Goal: Task Accomplishment & Management: Manage account settings

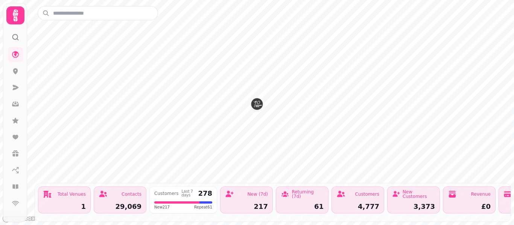
click at [20, 18] on icon at bounding box center [15, 15] width 15 height 15
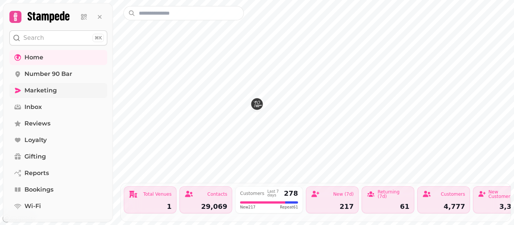
click at [49, 92] on span "Marketing" at bounding box center [40, 90] width 32 height 9
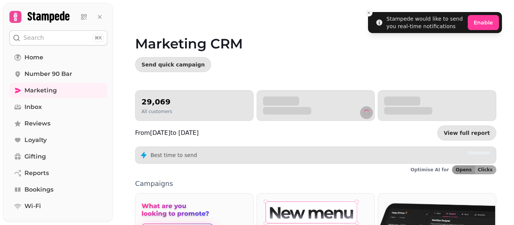
drag, startPoint x: 462, startPoint y: 60, endPoint x: 513, endPoint y: 104, distance: 67.7
click at [513, 104] on video at bounding box center [257, 94] width 514 height 188
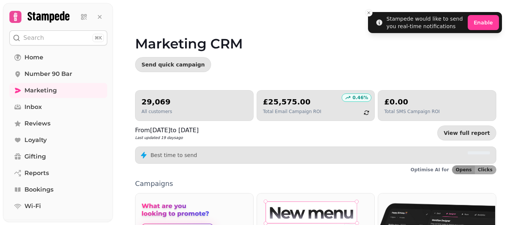
drag, startPoint x: 513, startPoint y: 86, endPoint x: 513, endPoint y: 124, distance: 38.0
click at [513, 124] on video at bounding box center [257, 94] width 514 height 188
drag, startPoint x: 512, startPoint y: 79, endPoint x: 513, endPoint y: 123, distance: 43.3
click at [513, 123] on video at bounding box center [257, 94] width 514 height 188
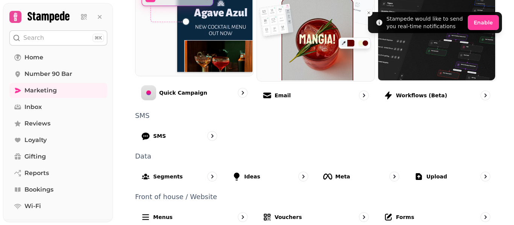
scroll to position [244, 0]
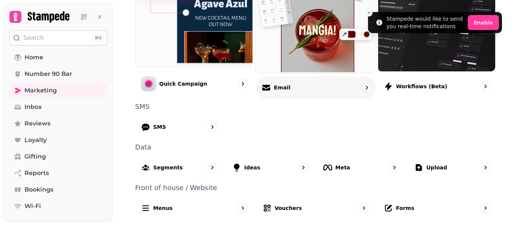
click at [305, 92] on div "Email" at bounding box center [315, 87] width 121 height 22
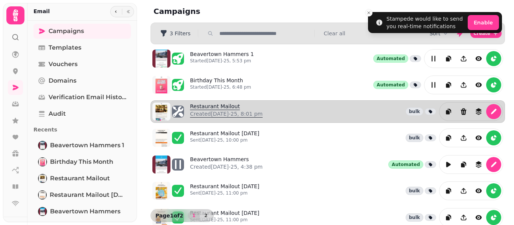
click at [236, 108] on link "Restaurant Mailout Created [DATE]-25, 8:01 pm" at bounding box center [226, 112] width 73 height 18
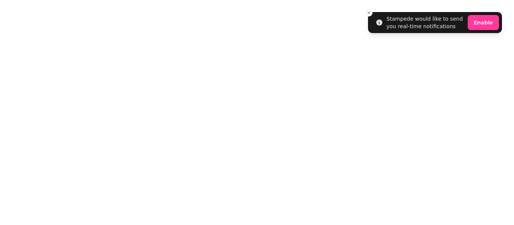
select select "**********"
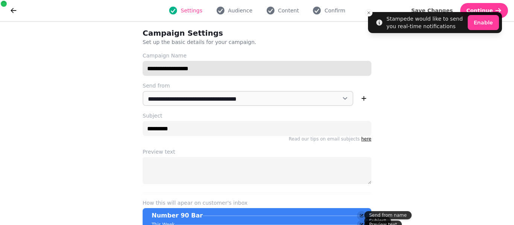
click at [204, 68] on input "**********" at bounding box center [257, 68] width 229 height 15
type input "**********"
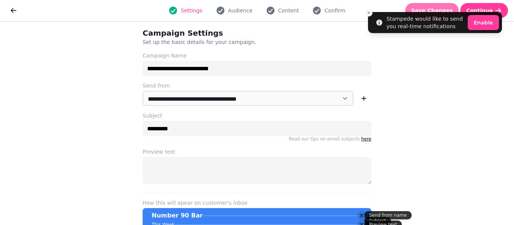
click at [437, 4] on button "Save Changes" at bounding box center [432, 10] width 54 height 15
click at [291, 5] on div "Settings Audience Content Confirm" at bounding box center [257, 10] width 464 height 15
click at [286, 8] on span "Content" at bounding box center [288, 11] width 21 height 8
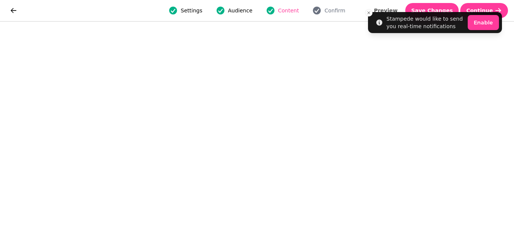
scroll to position [17, 0]
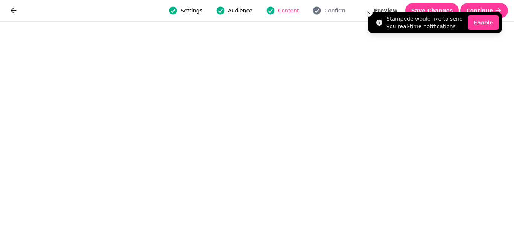
click at [450, 12] on li "Stampede would like to send you real-time notifications Enable" at bounding box center [435, 22] width 134 height 21
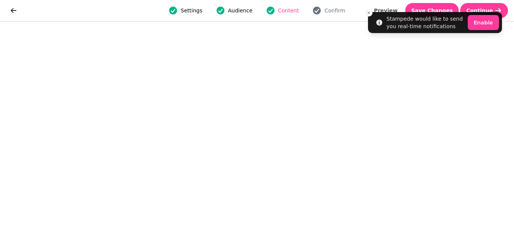
scroll to position [18, 0]
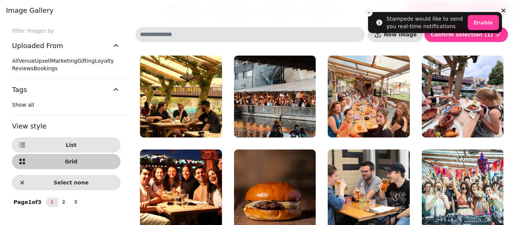
click at [513, 169] on div at bounding box center [257, 112] width 514 height 225
click at [508, 223] on div at bounding box center [257, 112] width 514 height 225
click at [369, 11] on h3 "Image gallery" at bounding box center [257, 10] width 502 height 9
click at [369, 13] on h3 "Image gallery" at bounding box center [257, 10] width 502 height 9
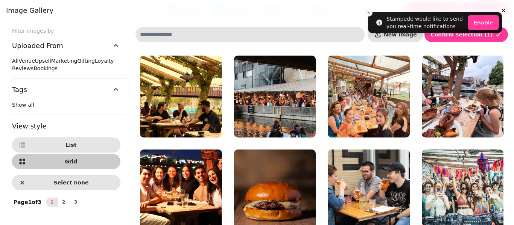
click at [369, 14] on h3 "Image gallery" at bounding box center [257, 10] width 502 height 9
click at [501, 9] on icon "button" at bounding box center [503, 11] width 4 height 4
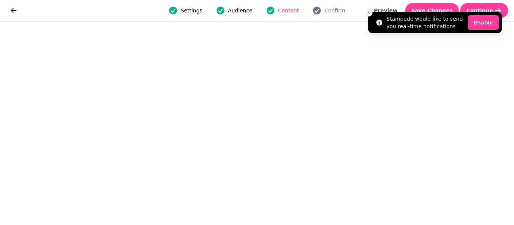
click at [437, 12] on li "Stampede would like to send you real-time notifications Enable" at bounding box center [435, 22] width 134 height 21
click at [434, 12] on li "Stampede would like to send you real-time notifications Enable" at bounding box center [435, 22] width 134 height 21
click at [368, 14] on icon "Close toast" at bounding box center [368, 13] width 5 height 5
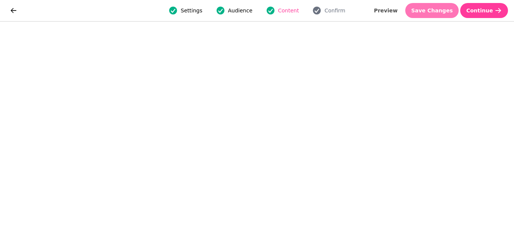
click at [431, 12] on span "Save Changes" at bounding box center [432, 10] width 42 height 5
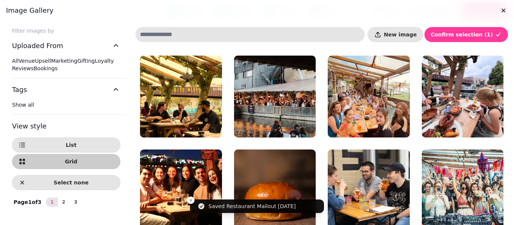
click at [510, 220] on div at bounding box center [257, 112] width 514 height 225
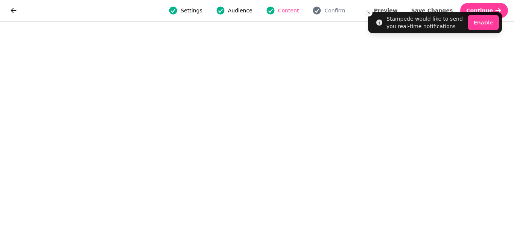
scroll to position [18, 0]
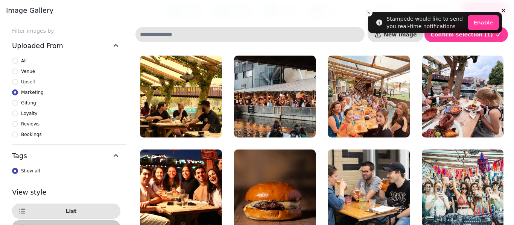
click at [511, 220] on div at bounding box center [257, 112] width 514 height 225
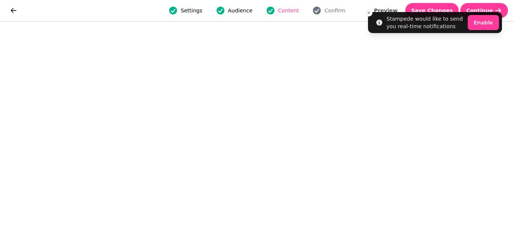
scroll to position [18, 0]
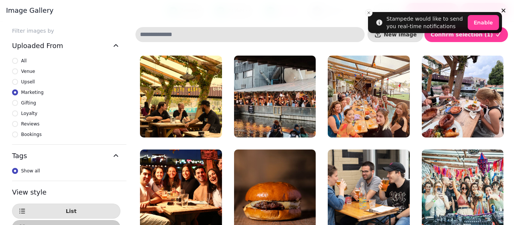
click at [507, 220] on div "Filter images by Uploaded From All Venue Upsell Marketing Gifting Loyalty Revie…" at bounding box center [257, 133] width 514 height 225
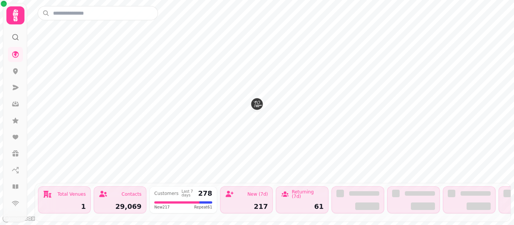
click at [12, 18] on icon at bounding box center [15, 15] width 15 height 15
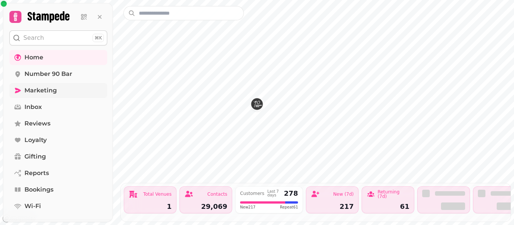
click at [54, 95] on span "Marketing" at bounding box center [40, 90] width 32 height 9
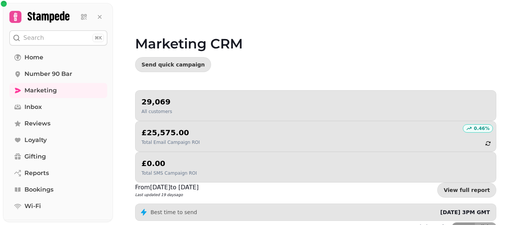
drag, startPoint x: 513, startPoint y: 82, endPoint x: 513, endPoint y: 123, distance: 41.0
click at [513, 123] on video at bounding box center [257, 94] width 514 height 188
drag, startPoint x: 511, startPoint y: 105, endPoint x: 513, endPoint y: 197, distance: 92.2
click at [513, 197] on div "Marketing CRM Send quick campaign 29,069 All customers 0.46 % £25,575.00 Total …" at bounding box center [313, 112] width 401 height 225
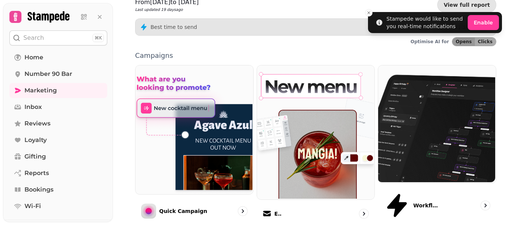
scroll to position [211, 0]
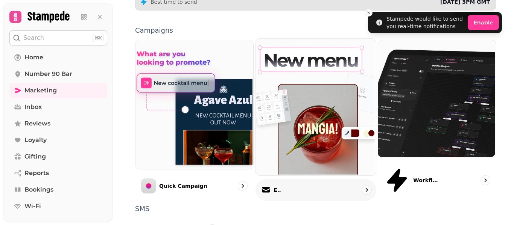
click at [273, 186] on p "Email" at bounding box center [277, 190] width 8 height 8
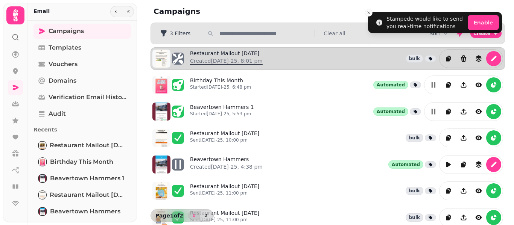
click at [215, 55] on link "Restaurant Mailout Aug 27th Created 26th Aug-25, 8:01 pm" at bounding box center [226, 59] width 73 height 18
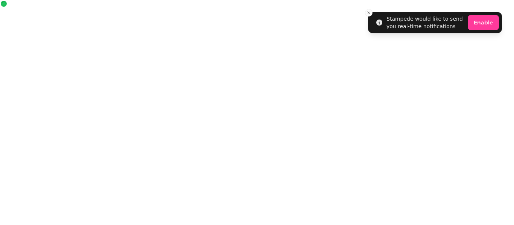
select select "**********"
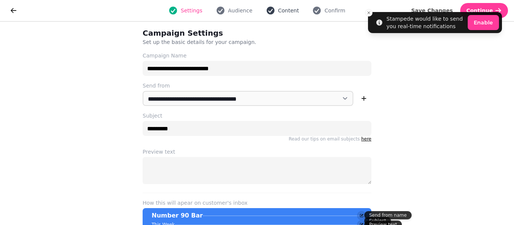
click at [287, 11] on span "Content" at bounding box center [288, 11] width 21 height 8
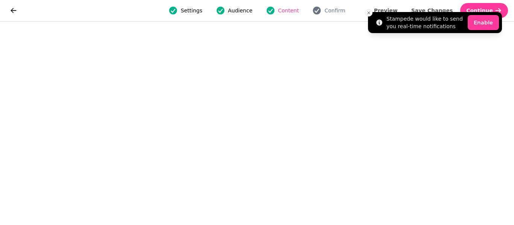
click at [368, 12] on line "Close toast" at bounding box center [368, 13] width 2 height 2
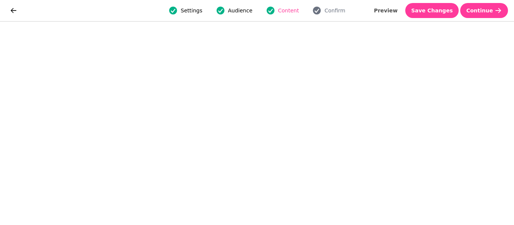
scroll to position [18, 0]
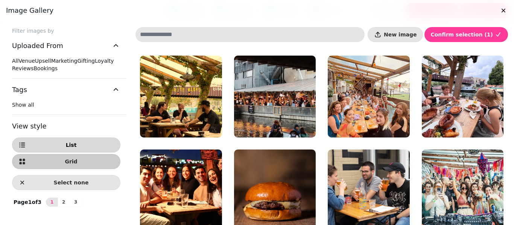
click at [76, 153] on button "List" at bounding box center [66, 145] width 108 height 15
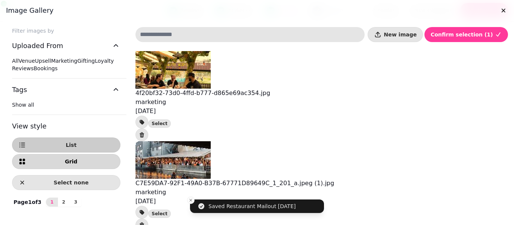
click at [92, 169] on button "Grid" at bounding box center [66, 161] width 108 height 15
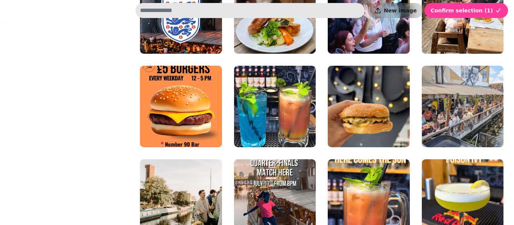
scroll to position [632, 0]
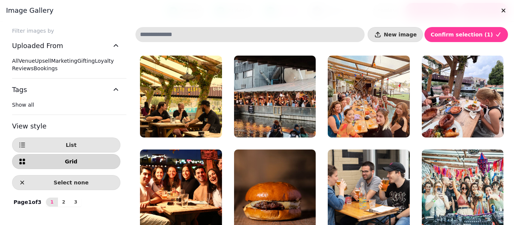
click at [59, 169] on button "Grid" at bounding box center [66, 161] width 108 height 15
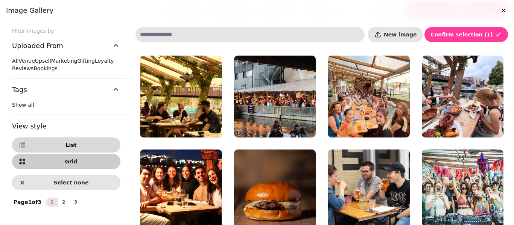
click at [69, 148] on span "List" at bounding box center [71, 145] width 86 height 5
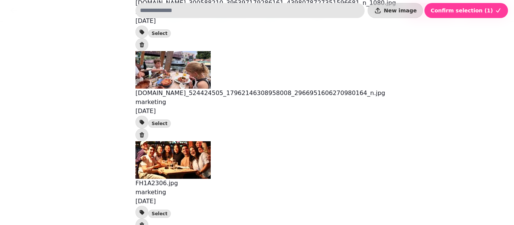
scroll to position [256, 0]
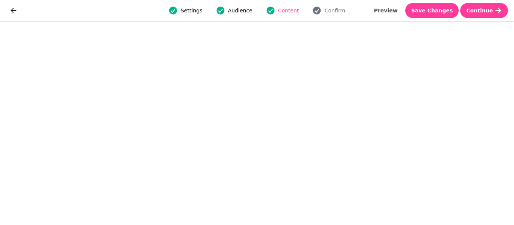
scroll to position [18, 0]
click at [441, 12] on span "Save Changes" at bounding box center [432, 10] width 42 height 5
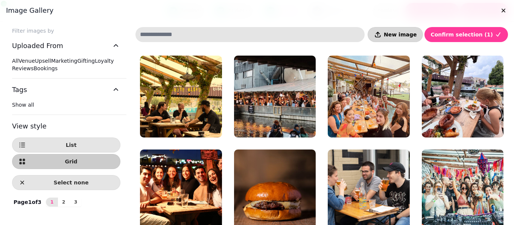
click at [416, 35] on span "New image" at bounding box center [400, 34] width 33 height 5
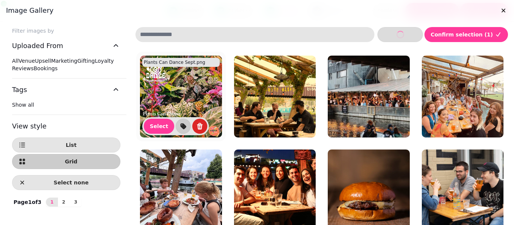
click at [194, 99] on img at bounding box center [181, 97] width 82 height 82
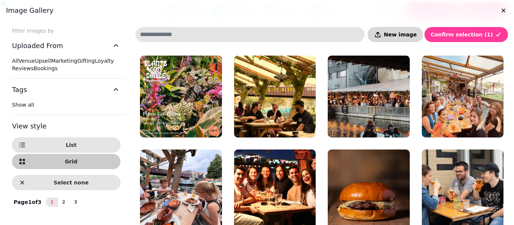
click at [412, 39] on button "New image" at bounding box center [394, 34] width 55 height 15
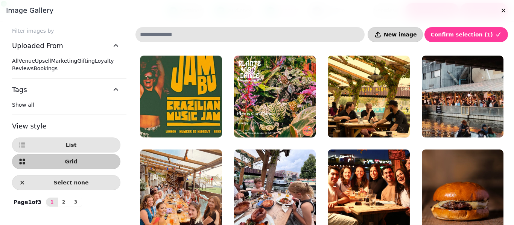
click at [381, 34] on icon "button" at bounding box center [378, 35] width 8 height 8
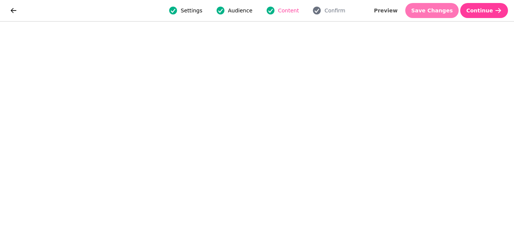
click at [444, 11] on span "Save Changes" at bounding box center [432, 10] width 42 height 5
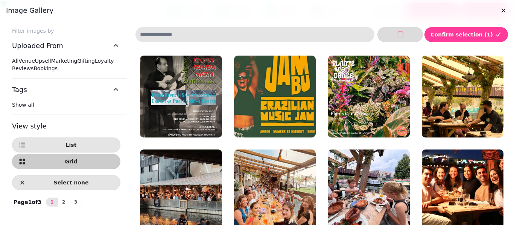
click at [408, 40] on button "New image" at bounding box center [399, 34] width 45 height 15
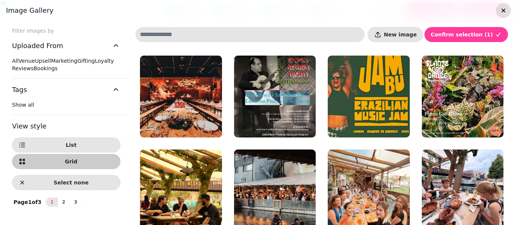
click at [501, 13] on icon "button" at bounding box center [503, 11] width 8 height 8
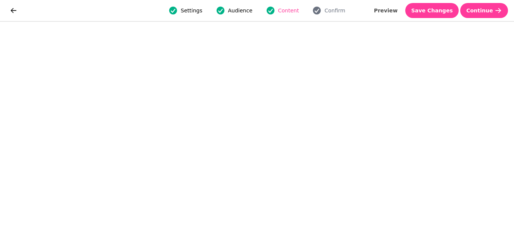
scroll to position [18, 0]
click at [434, 16] on button "Save Changes" at bounding box center [432, 10] width 54 height 15
click at [441, 9] on span "Save Changes" at bounding box center [432, 10] width 42 height 5
click at [435, 8] on span "Save Changes" at bounding box center [432, 10] width 42 height 5
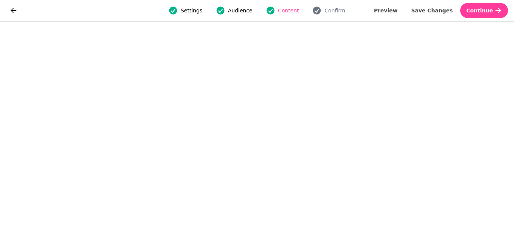
scroll to position [22, 0]
click at [424, 10] on button "Save Changes" at bounding box center [432, 10] width 54 height 15
click at [432, 5] on button "Save Changes" at bounding box center [432, 10] width 54 height 15
click at [430, 8] on span "Save Changes" at bounding box center [432, 10] width 42 height 5
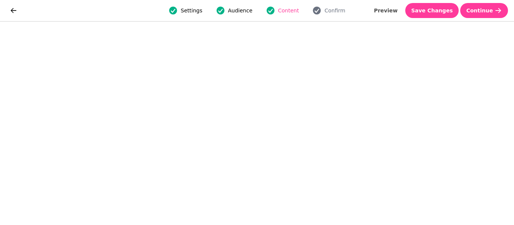
scroll to position [11, 0]
click at [442, 14] on button "Save Changes" at bounding box center [432, 10] width 54 height 15
click at [425, 8] on span "Save Changes" at bounding box center [432, 10] width 42 height 5
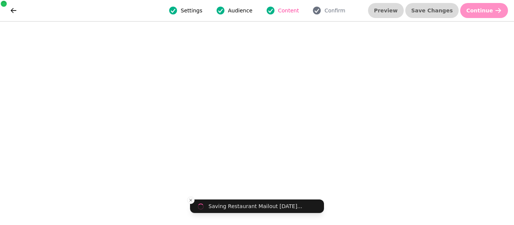
click at [285, 12] on span "Content" at bounding box center [288, 11] width 21 height 8
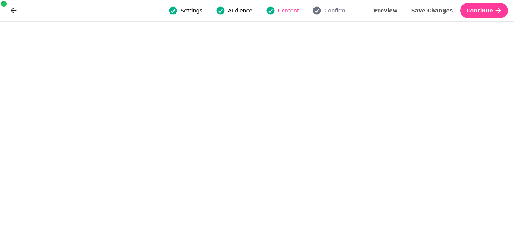
click at [276, 7] on button "Content" at bounding box center [282, 10] width 42 height 9
click at [350, 11] on div "Settings Audience Content Confirm" at bounding box center [257, 10] width 464 height 15
click at [339, 11] on span "Confirm" at bounding box center [334, 11] width 21 height 8
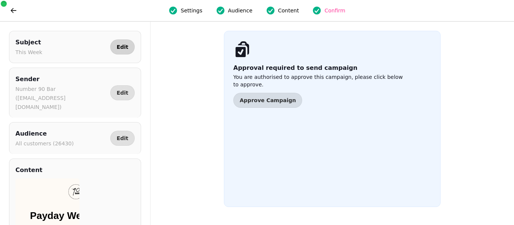
click at [120, 53] on button "Edit" at bounding box center [122, 46] width 24 height 15
select select "**********"
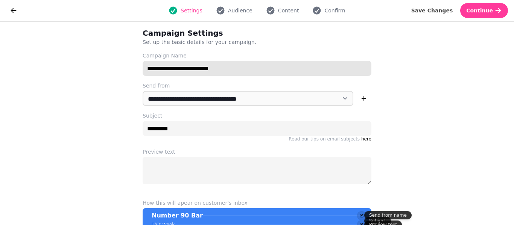
drag, startPoint x: 237, startPoint y: 70, endPoint x: 209, endPoint y: 70, distance: 28.2
click at [209, 70] on input "**********" at bounding box center [257, 68] width 229 height 15
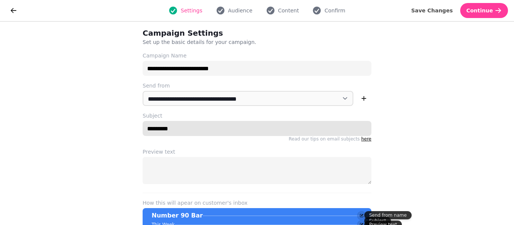
drag, startPoint x: 185, startPoint y: 129, endPoint x: 111, endPoint y: 129, distance: 74.1
click at [111, 129] on div "**********" at bounding box center [257, 123] width 514 height 203
paste input "**********"
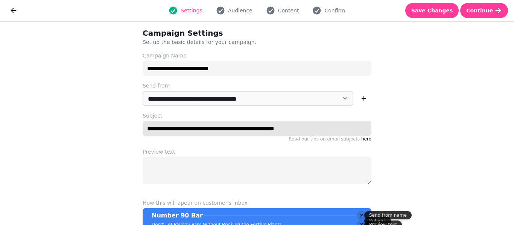
type input "**********"
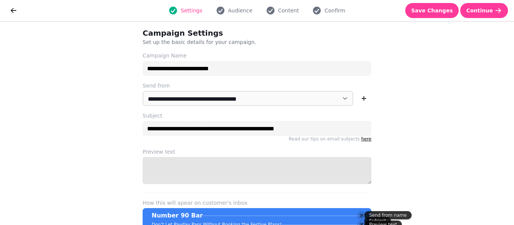
click at [238, 161] on textarea "Preview text" at bounding box center [257, 170] width 229 height 27
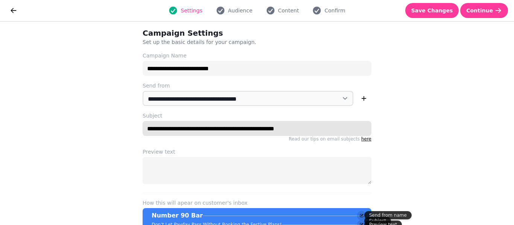
drag, startPoint x: 306, startPoint y: 127, endPoint x: 118, endPoint y: 130, distance: 188.0
click at [118, 130] on div "**********" at bounding box center [257, 123] width 514 height 203
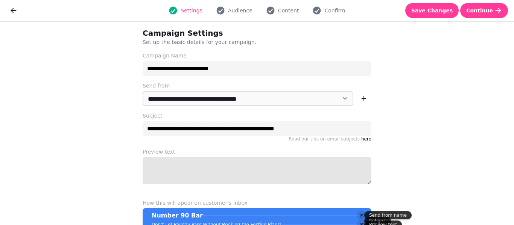
click at [158, 174] on textarea "Preview text" at bounding box center [257, 170] width 229 height 27
paste textarea "**********"
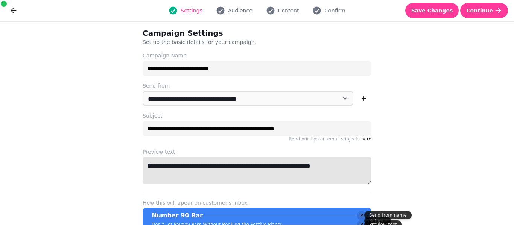
click at [168, 163] on textarea "**********" at bounding box center [257, 170] width 229 height 27
paste textarea
click at [145, 168] on textarea "**********" at bounding box center [257, 170] width 229 height 27
click at [202, 167] on textarea "**********" at bounding box center [257, 170] width 229 height 27
click at [234, 170] on textarea "**********" at bounding box center [257, 170] width 229 height 27
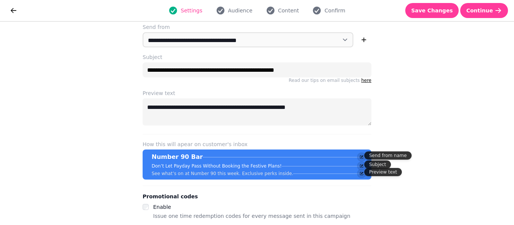
scroll to position [60, 0]
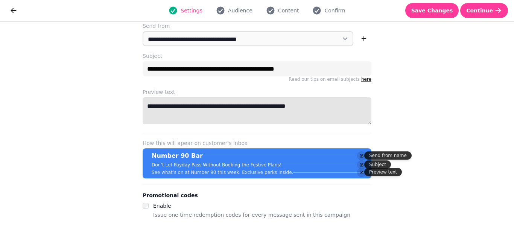
drag, startPoint x: 332, startPoint y: 106, endPoint x: 126, endPoint y: 110, distance: 206.1
click at [126, 110] on div "**********" at bounding box center [257, 123] width 514 height 203
paste textarea "********"
type textarea "**********"
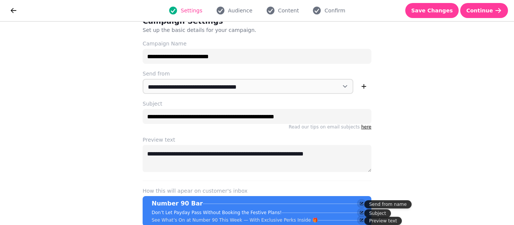
scroll to position [11, 0]
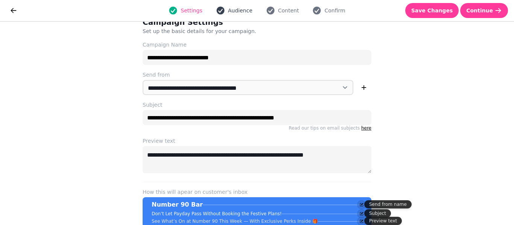
click at [231, 14] on button "Audience" at bounding box center [233, 10] width 45 height 9
select select "***"
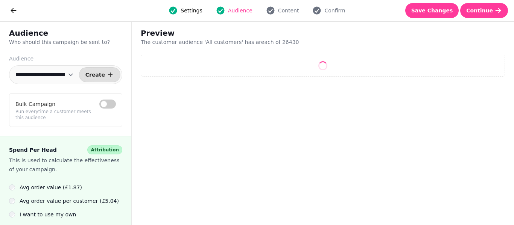
select select "**"
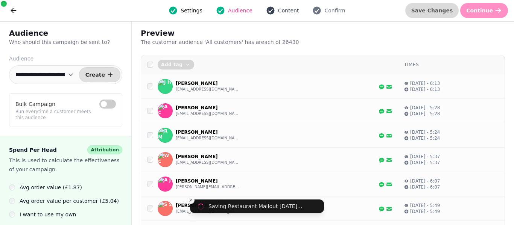
click at [282, 12] on span "Content" at bounding box center [288, 11] width 21 height 8
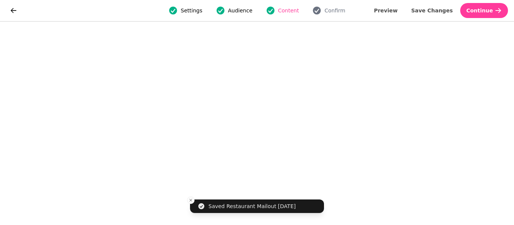
click at [323, 17] on div "Settings Audience Content Confirm" at bounding box center [257, 10] width 464 height 15
click at [329, 11] on span "Confirm" at bounding box center [334, 11] width 21 height 8
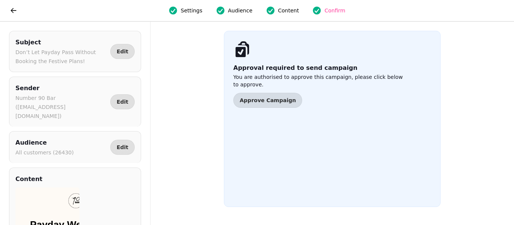
drag, startPoint x: 150, startPoint y: 178, endPoint x: 149, endPoint y: 206, distance: 27.8
click at [149, 206] on div "Subject Don’t Let Payday Pass Without Booking the Festive Plans! Edit Sender Nu…" at bounding box center [75, 123] width 150 height 203
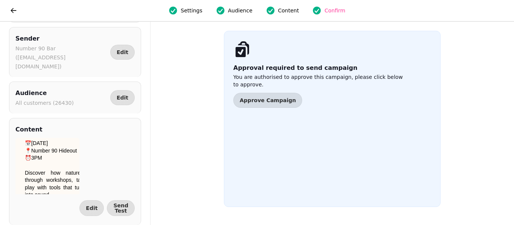
scroll to position [1094, 0]
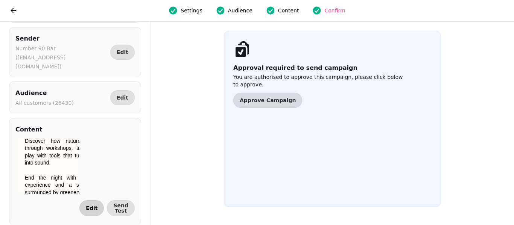
click at [103, 201] on button "Edit" at bounding box center [91, 208] width 24 height 16
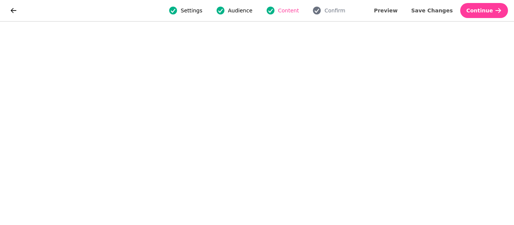
scroll to position [18, 0]
click at [436, 12] on span "Save Changes" at bounding box center [432, 10] width 42 height 5
click at [446, 15] on button "Save Changes" at bounding box center [432, 10] width 54 height 15
click at [433, 11] on span "Save Changes" at bounding box center [432, 10] width 42 height 5
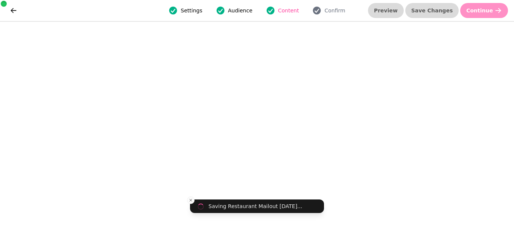
click at [287, 10] on span "Content" at bounding box center [288, 11] width 21 height 8
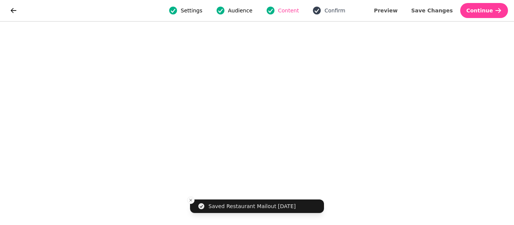
click at [325, 13] on span "Confirm" at bounding box center [334, 11] width 21 height 8
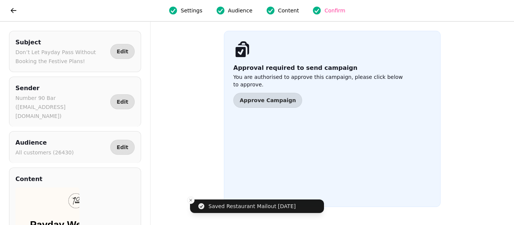
click at [270, 100] on div "Approval required to send campaign You are authorised to approve this campaign,…" at bounding box center [332, 119] width 217 height 176
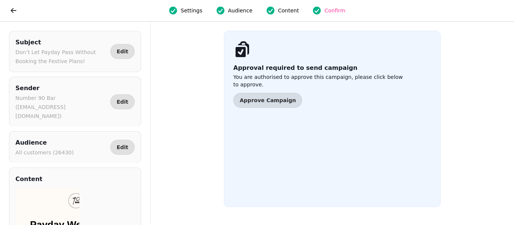
drag, startPoint x: 147, startPoint y: 168, endPoint x: 149, endPoint y: 178, distance: 10.3
click at [149, 178] on div "Subject Don’t Let Payday Pass Without Booking the Festive Plans! Edit Sender Nu…" at bounding box center [75, 123] width 150 height 203
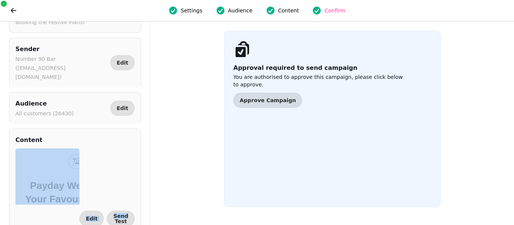
scroll to position [49, 0]
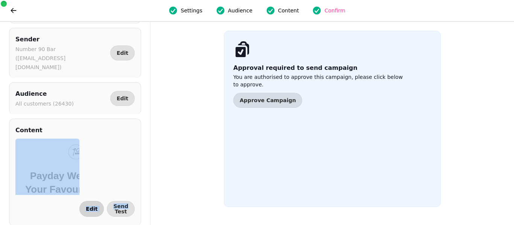
click at [100, 202] on button "Edit" at bounding box center [91, 209] width 24 height 16
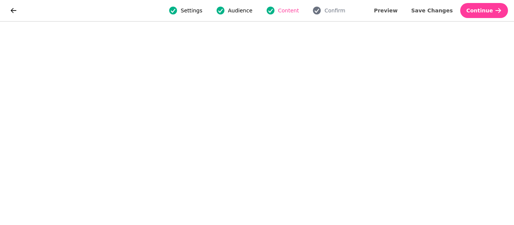
scroll to position [18, 0]
click at [324, 10] on span "Confirm" at bounding box center [334, 11] width 21 height 8
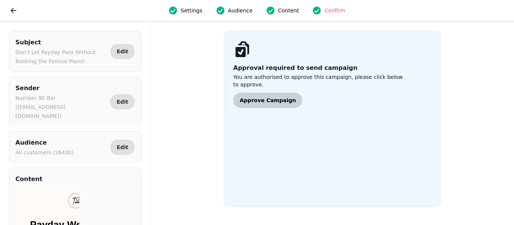
click at [268, 93] on button "Approve Campaign" at bounding box center [267, 100] width 69 height 15
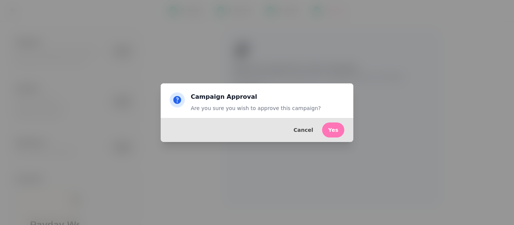
click at [337, 132] on span "Yes" at bounding box center [333, 129] width 10 height 5
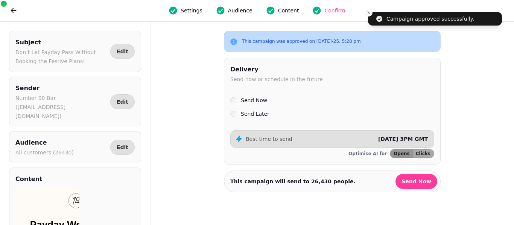
click at [237, 115] on div "Send Later" at bounding box center [332, 113] width 204 height 9
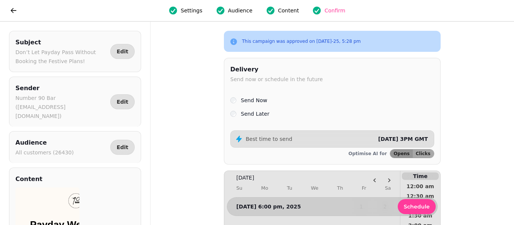
click at [439, 185] on div "Subject Don’t Let Payday Pass Without Booking the Festive Plans! Edit Sender Nu…" at bounding box center [257, 123] width 514 height 203
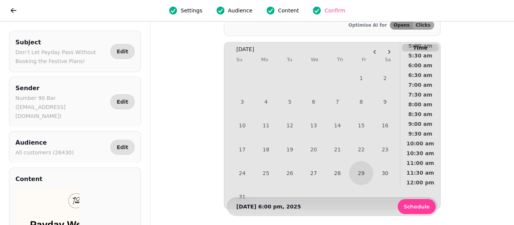
scroll to position [130, 0]
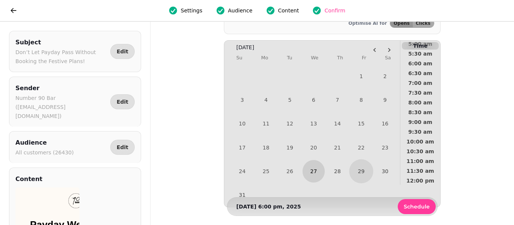
click at [323, 173] on button "27" at bounding box center [313, 171] width 22 height 22
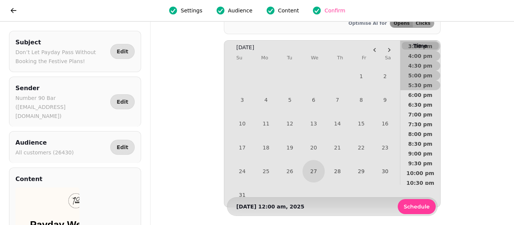
scroll to position [322, 0]
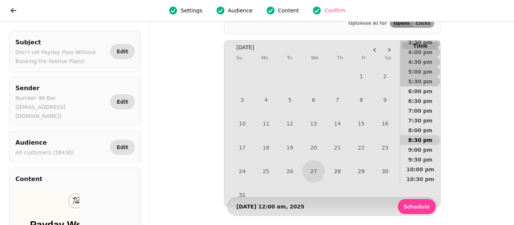
click at [421, 143] on span "8:30 pm" at bounding box center [420, 140] width 28 height 5
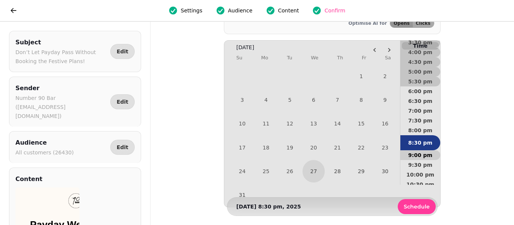
click at [420, 159] on button "9:00 pm" at bounding box center [420, 155] width 40 height 10
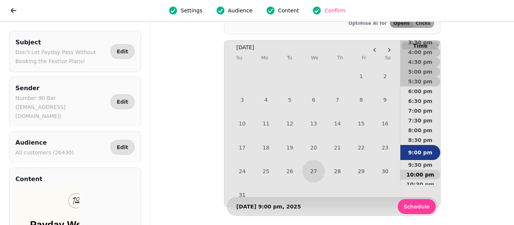
click at [417, 178] on button "10:00 pm" at bounding box center [420, 175] width 40 height 10
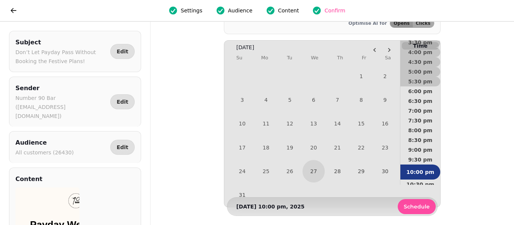
click at [414, 205] on span "Schedule" at bounding box center [416, 206] width 26 height 5
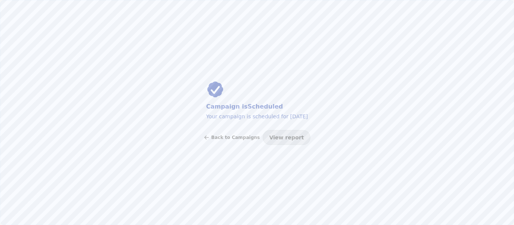
click at [153, 94] on div "Campaign is Scheduled Your campaign is scheduled for 27 Aug, 2025 Back to Campa…" at bounding box center [257, 112] width 514 height 225
click at [224, 142] on button "Back to Campaigns" at bounding box center [231, 137] width 56 height 15
